Goal: Task Accomplishment & Management: Use online tool/utility

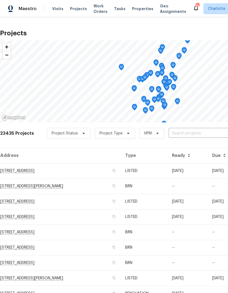
click at [208, 129] on input "text" at bounding box center [200, 133] width 63 height 8
type input "2635 pro"
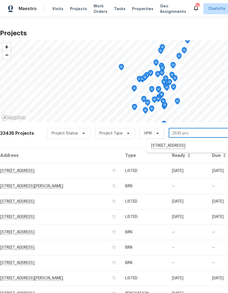
click at [203, 148] on li "[STREET_ADDRESS]" at bounding box center [187, 145] width 80 height 9
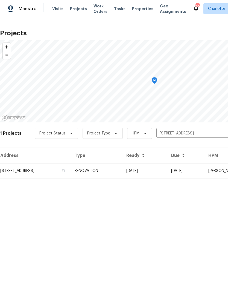
click at [167, 167] on td "[DATE]" at bounding box center [144, 170] width 45 height 15
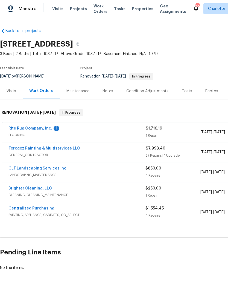
click at [17, 129] on link "Rite Rug Company, Inc." at bounding box center [30, 128] width 44 height 4
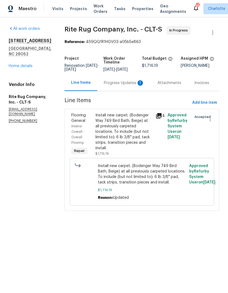
click at [15, 64] on link "Home details" at bounding box center [21, 66] width 24 height 4
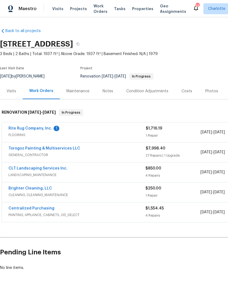
click at [9, 187] on link "Brighter Cleaning, LLC" at bounding box center [30, 188] width 44 height 4
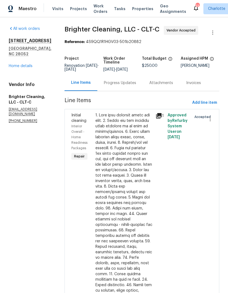
click at [123, 82] on div "Progress Updates" at bounding box center [120, 82] width 32 height 5
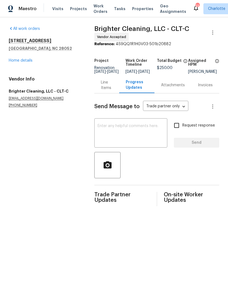
click at [130, 131] on textarea at bounding box center [131, 133] width 66 height 19
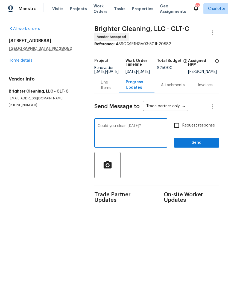
type textarea "Could you clean [DATE]?"
click at [180, 128] on input "Request response" at bounding box center [176, 125] width 11 height 11
checkbox input "true"
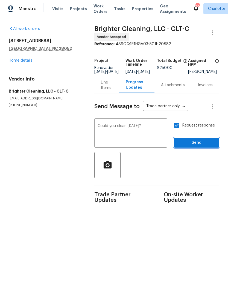
click at [199, 144] on span "Send" at bounding box center [196, 142] width 37 height 7
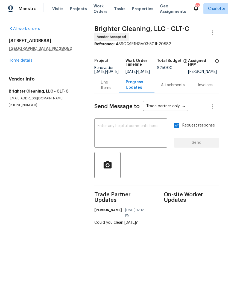
click at [14, 61] on link "Home details" at bounding box center [21, 61] width 24 height 4
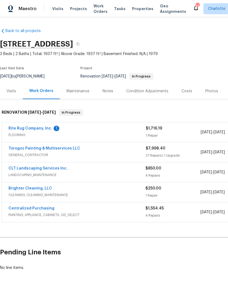
click at [19, 128] on link "Rite Rug Company, Inc." at bounding box center [30, 128] width 44 height 4
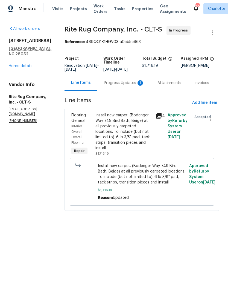
click at [115, 86] on div "Progress Updates 1" at bounding box center [124, 82] width 40 height 5
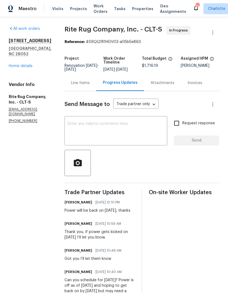
click at [19, 64] on link "Home details" at bounding box center [21, 66] width 24 height 4
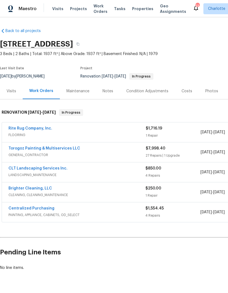
click at [60, 6] on span "Visits" at bounding box center [57, 8] width 11 height 5
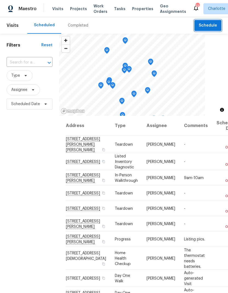
click at [214, 28] on span "Schedule" at bounding box center [208, 25] width 18 height 7
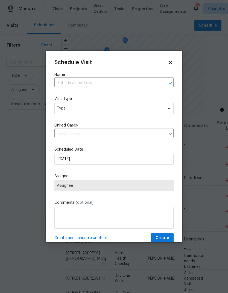
click at [168, 83] on icon "Open" at bounding box center [170, 83] width 7 height 7
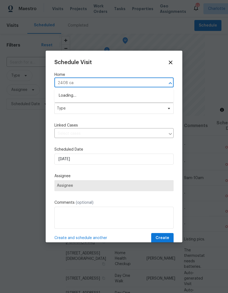
type input "2408 cag"
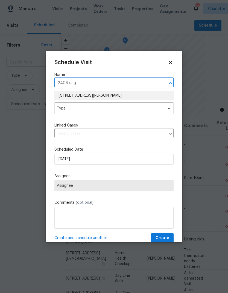
click at [125, 95] on li "[STREET_ADDRESS][PERSON_NAME]" at bounding box center [113, 95] width 119 height 9
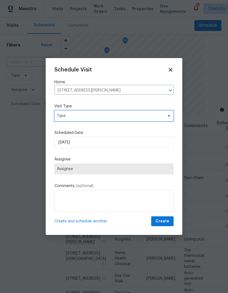
click at [167, 114] on icon at bounding box center [169, 116] width 4 height 4
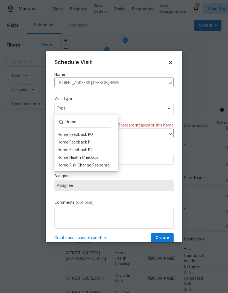
type input "Home"
click at [91, 157] on div "Home Health Checkup" at bounding box center [78, 157] width 40 height 5
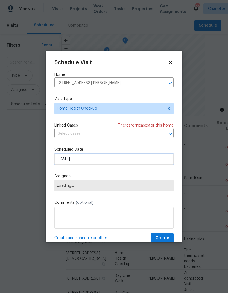
click at [149, 162] on input "[DATE]" at bounding box center [113, 159] width 119 height 11
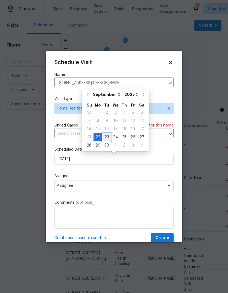
click at [108, 136] on div "23" at bounding box center [106, 137] width 9 height 8
type input "[DATE]"
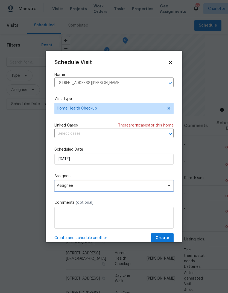
click at [165, 187] on span "Assignee" at bounding box center [113, 185] width 119 height 11
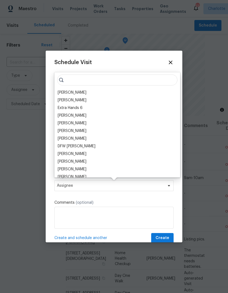
click at [71, 92] on div "[PERSON_NAME]" at bounding box center [72, 92] width 29 height 5
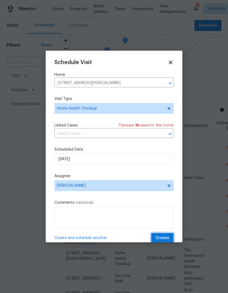
click at [164, 239] on span "Create" at bounding box center [163, 237] width 14 height 7
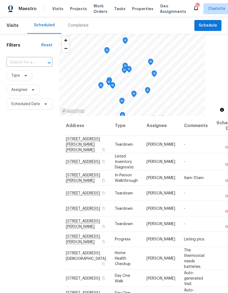
click at [82, 6] on span "Projects" at bounding box center [78, 8] width 17 height 5
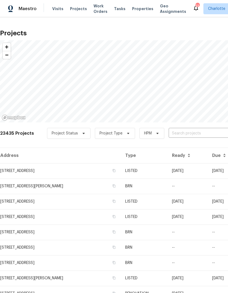
click at [203, 133] on input "text" at bounding box center [200, 133] width 63 height 8
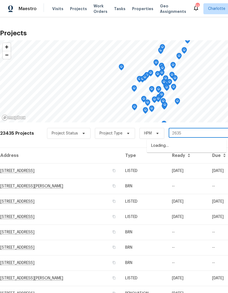
type input "2635"
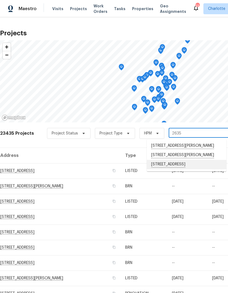
click at [183, 169] on li "[STREET_ADDRESS]" at bounding box center [187, 164] width 80 height 9
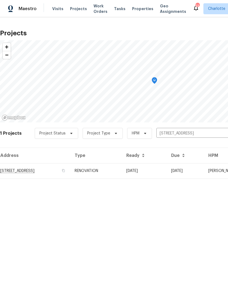
click at [167, 170] on td "[DATE]" at bounding box center [144, 170] width 45 height 15
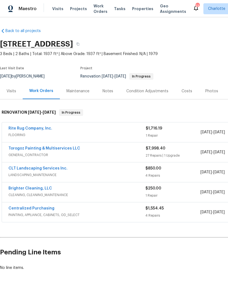
click at [15, 129] on link "Rite Rug Company, Inc." at bounding box center [30, 128] width 44 height 4
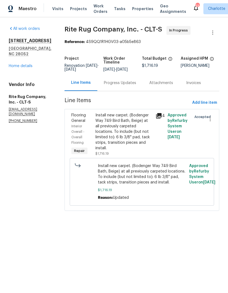
click at [126, 91] on div "Progress Updates" at bounding box center [119, 83] width 45 height 16
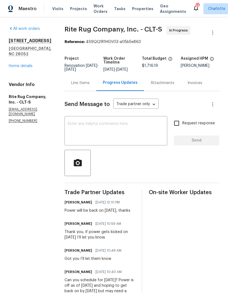
click at [31, 64] on link "Home details" at bounding box center [21, 66] width 24 height 4
